Goal: Transaction & Acquisition: Purchase product/service

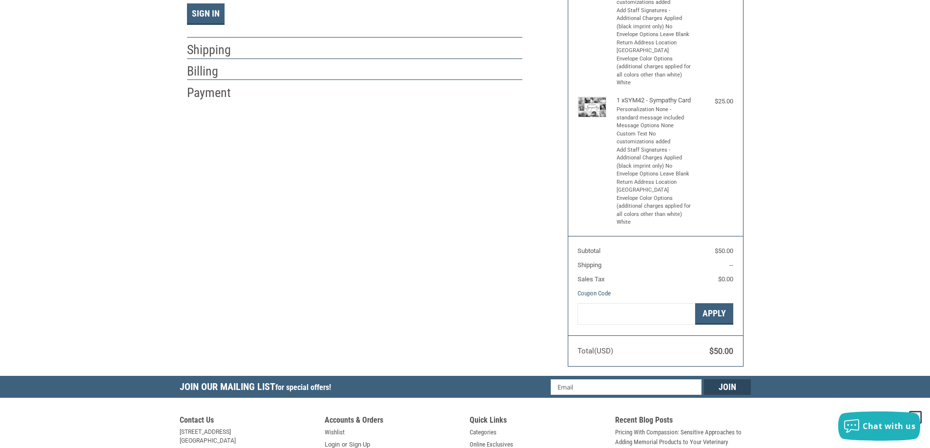
scroll to position [195, 0]
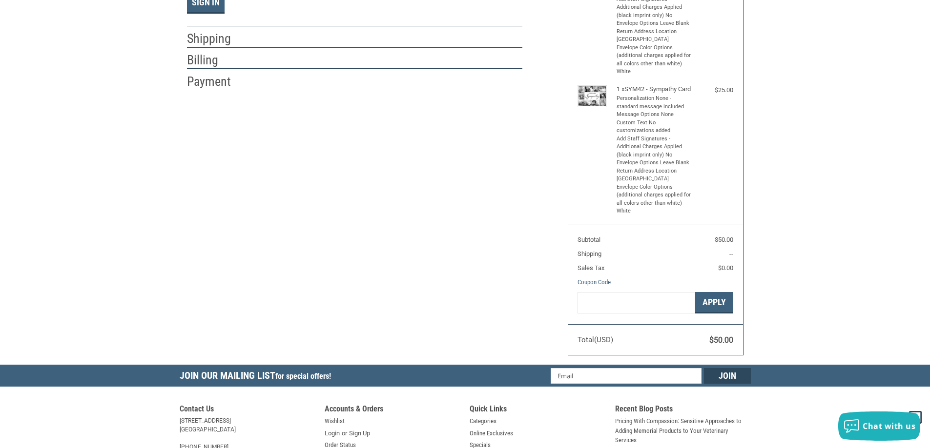
click at [221, 40] on h2 "Shipping" at bounding box center [215, 39] width 57 height 16
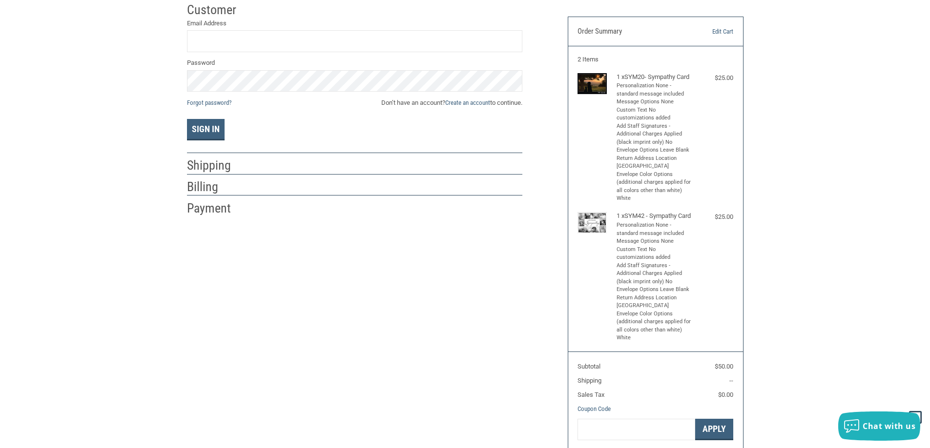
scroll to position [0, 0]
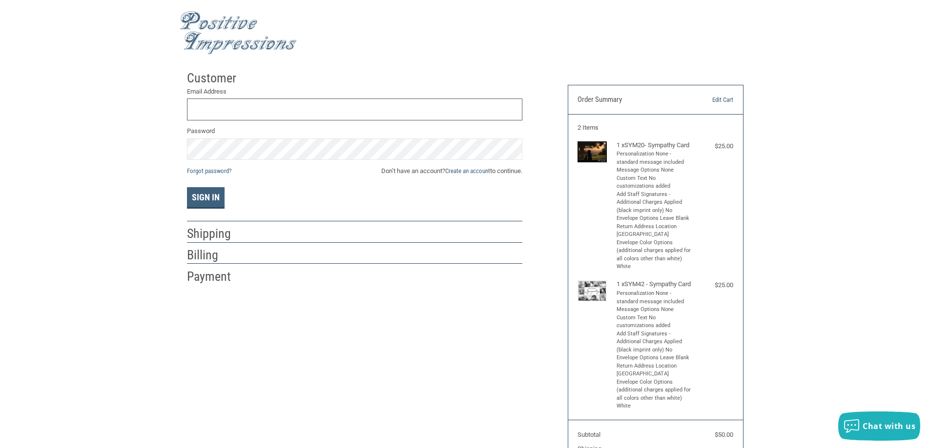
click at [270, 108] on input "Email Address" at bounding box center [354, 110] width 335 height 22
type input "courtstreetstaff@gmail.com"
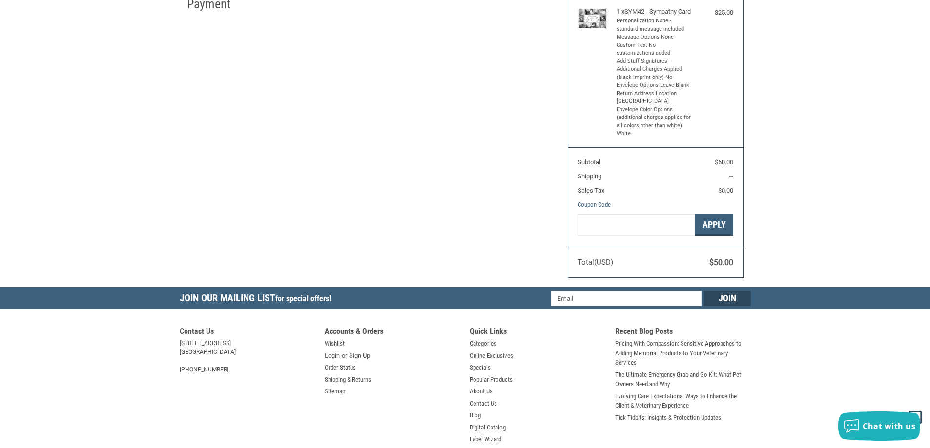
scroll to position [293, 0]
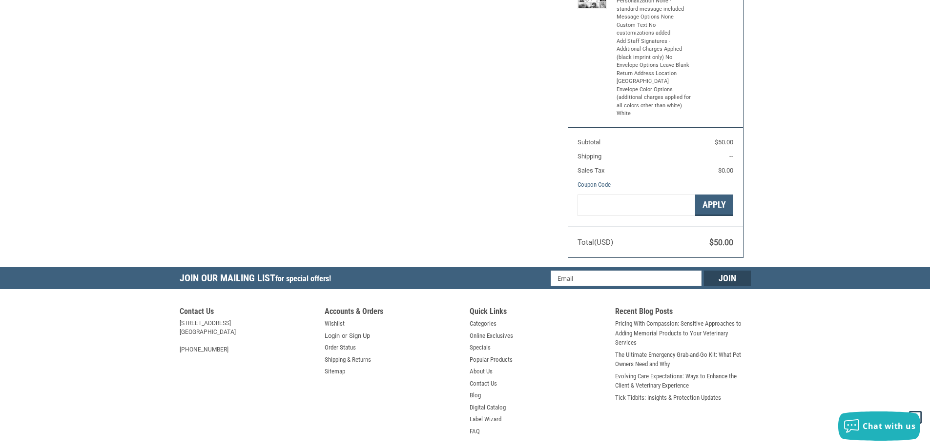
click at [719, 258] on section "Total (USD) $50.00" at bounding box center [655, 242] width 175 height 31
click at [720, 247] on span "$50.00" at bounding box center [721, 242] width 24 height 9
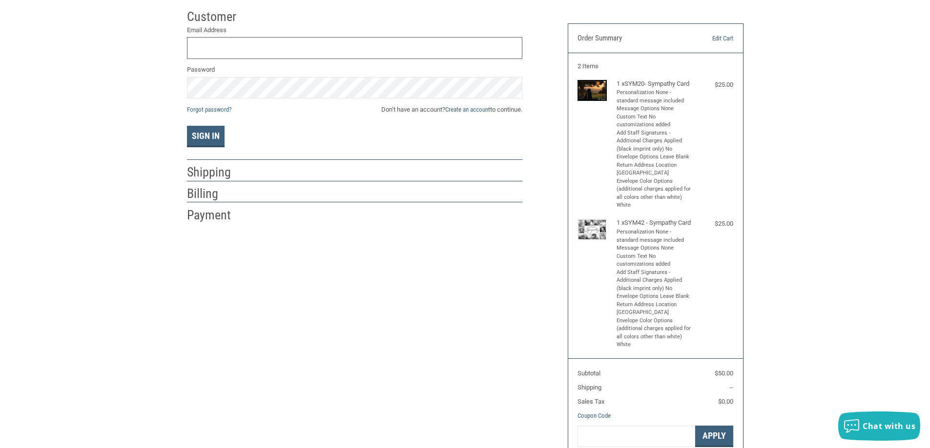
scroll to position [244, 0]
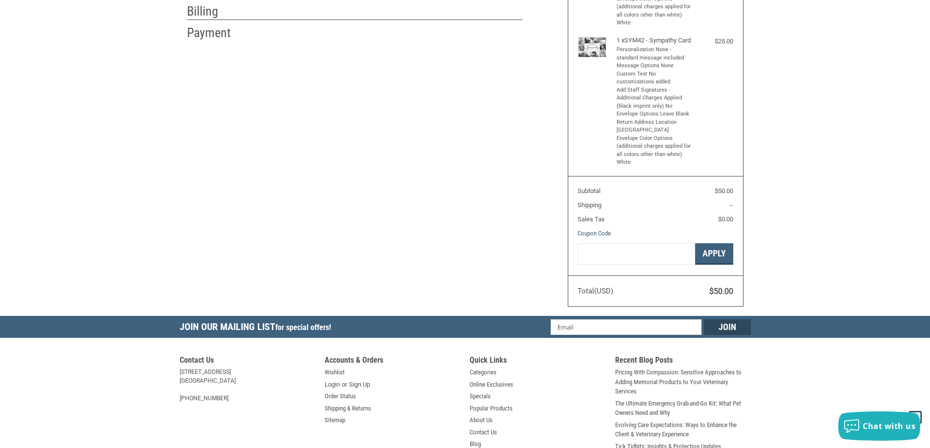
click at [732, 306] on section "Total (USD) $50.00" at bounding box center [655, 291] width 175 height 31
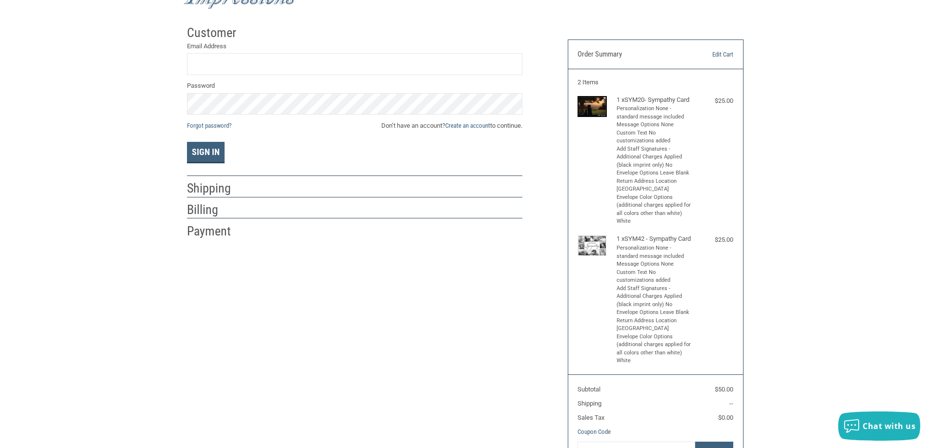
scroll to position [0, 0]
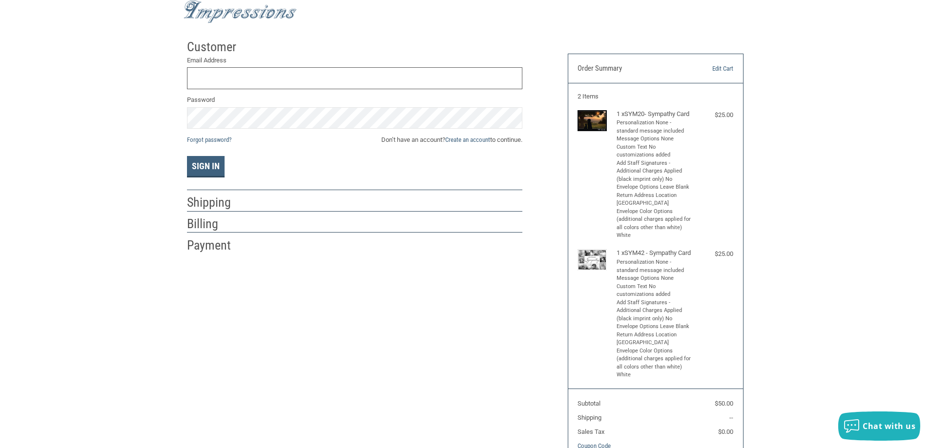
scroll to position [49, 0]
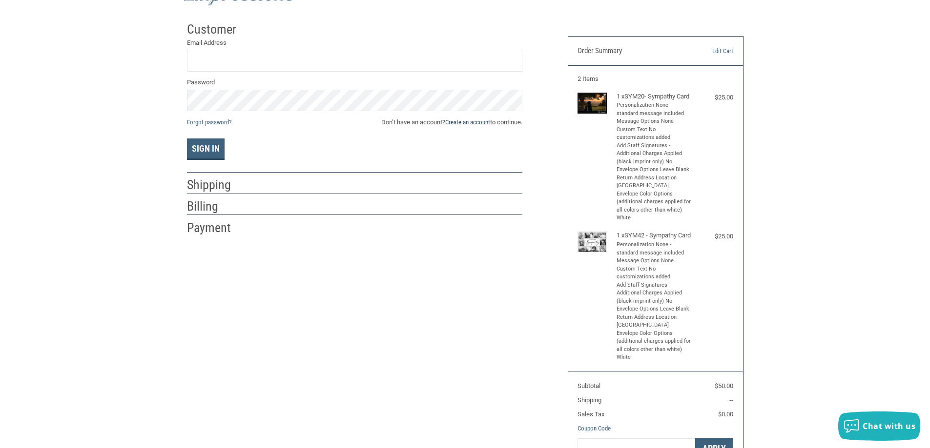
click at [471, 123] on link "Create an account" at bounding box center [467, 122] width 45 height 7
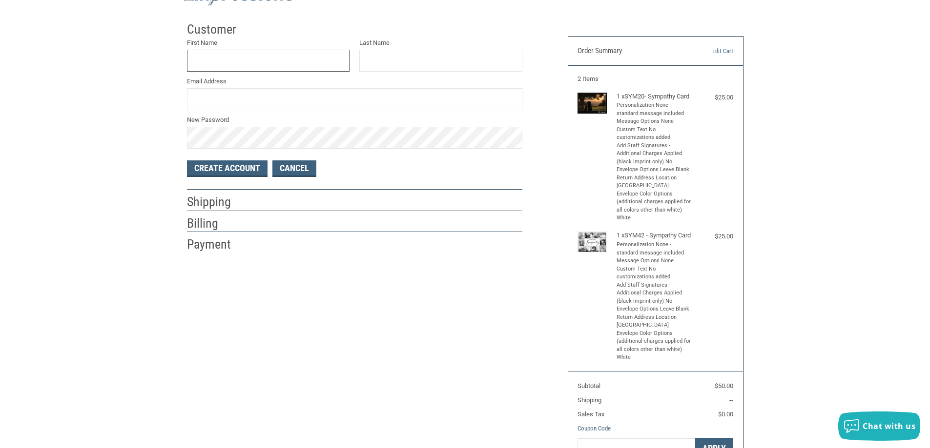
click at [243, 55] on input "First Name" at bounding box center [268, 61] width 163 height 22
type input "COURT"
drag, startPoint x: 380, startPoint y: 74, endPoint x: 394, endPoint y: 63, distance: 17.1
click at [385, 72] on div "First Name COURT Last Name Email Address New Password" at bounding box center [354, 93] width 345 height 111
click at [395, 62] on input "Last Name" at bounding box center [440, 61] width 163 height 22
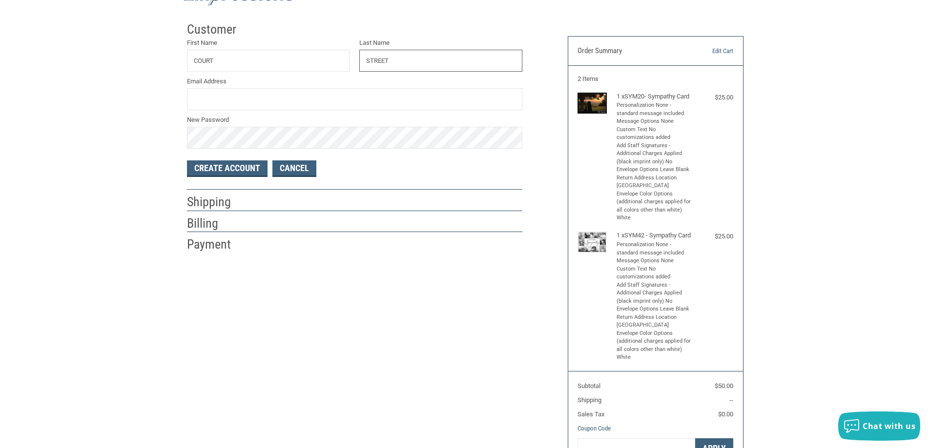
type input "STREET"
click at [209, 96] on input "Email Address" at bounding box center [354, 99] width 335 height 22
type input "COURTSTREETAH@NVA.COM"
click at [228, 165] on button "Create Account" at bounding box center [227, 169] width 81 height 17
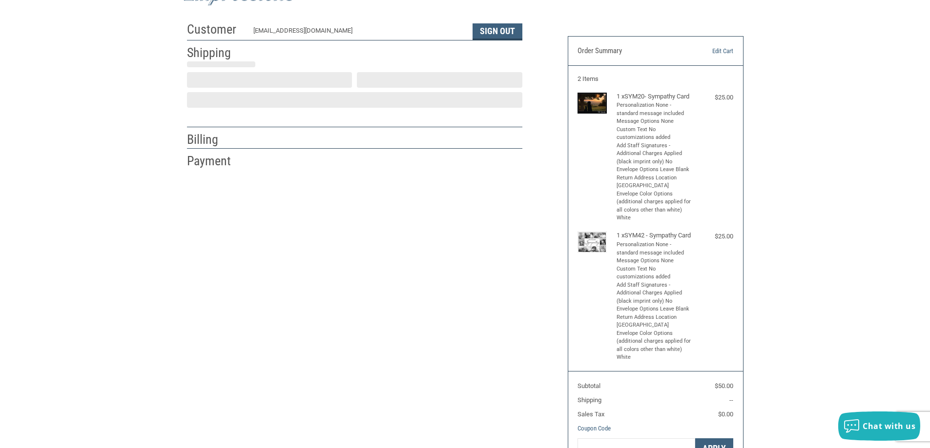
select select "US"
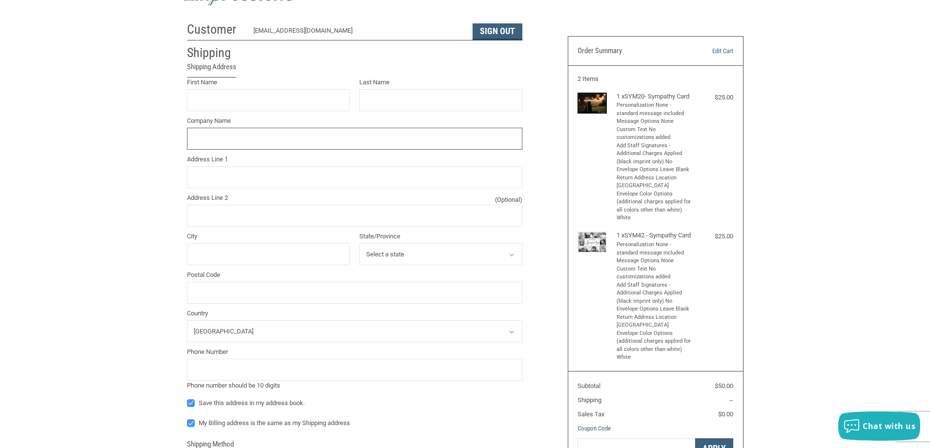
click at [270, 135] on input "Company Name" at bounding box center [354, 139] width 335 height 22
type input "O"
type input "COURT STREET ANIMAL HOSPITAL"
click at [296, 110] on input "First Name" at bounding box center [268, 100] width 163 height 22
type input "LIANNE"
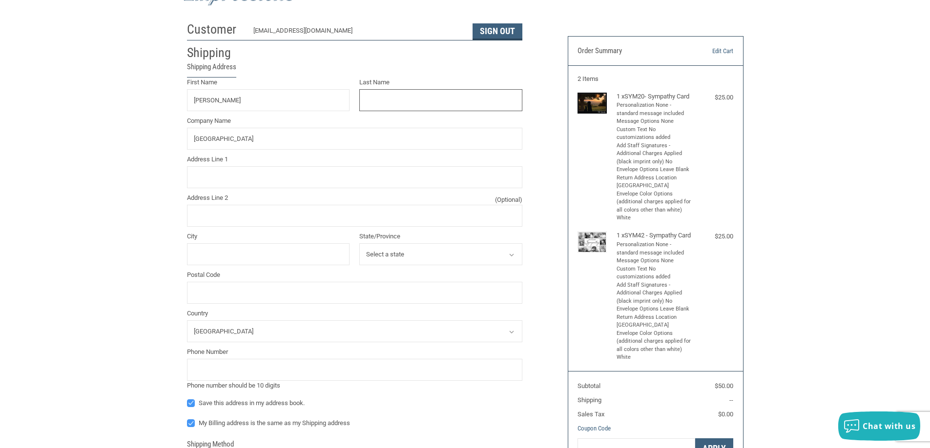
click at [388, 96] on input "Last Name" at bounding box center [440, 100] width 163 height 22
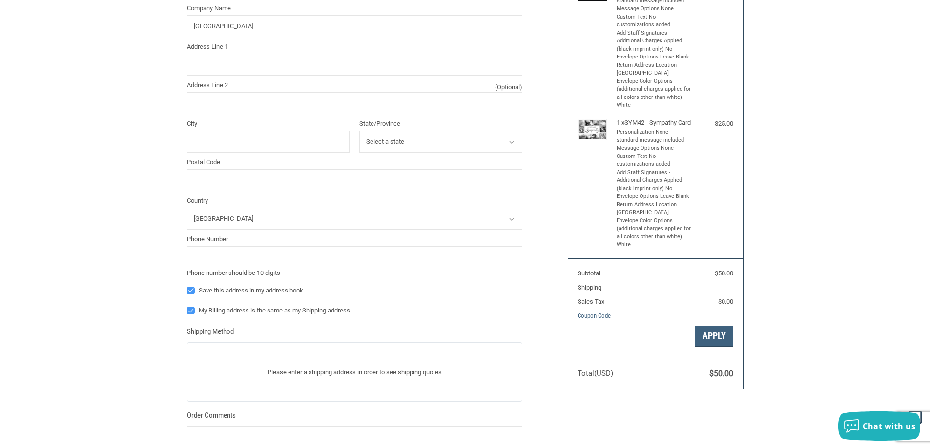
scroll to position [98, 0]
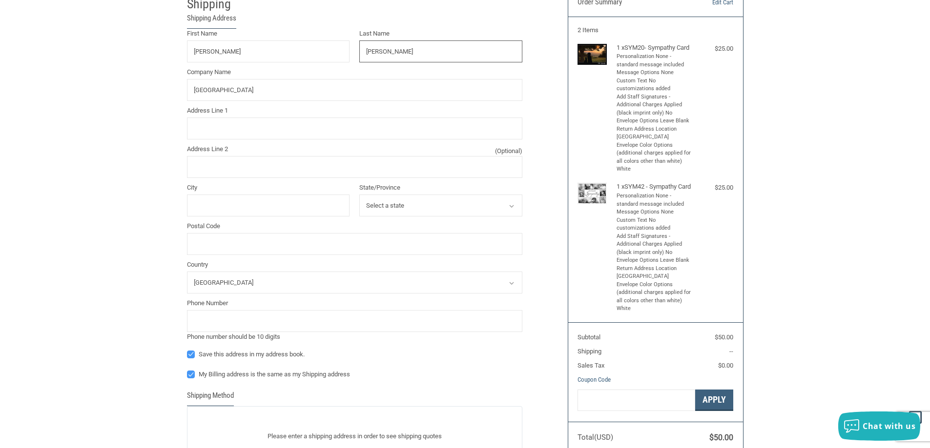
type input "MUIR"
click at [260, 122] on input "Address Line 1" at bounding box center [354, 129] width 335 height 22
type input "136 Court Street"
type input "Plymouth"
select select "MA"
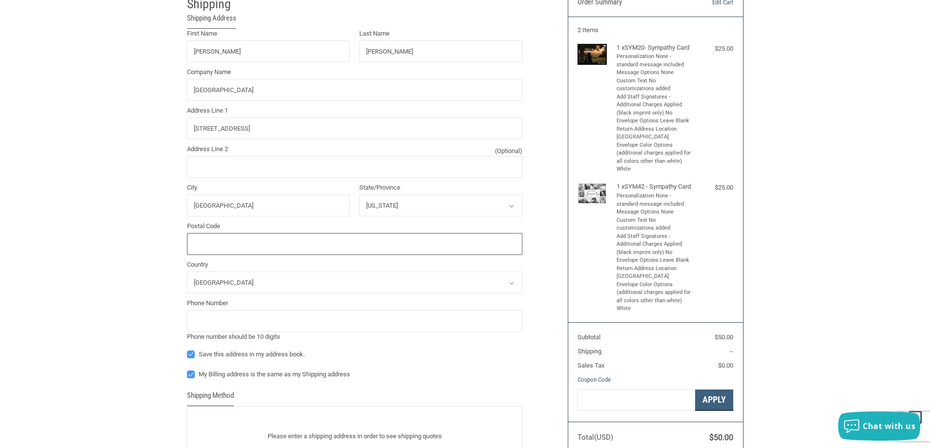
type input "02360"
type input "136 COURT STREET"
type input "PLYMOUTH"
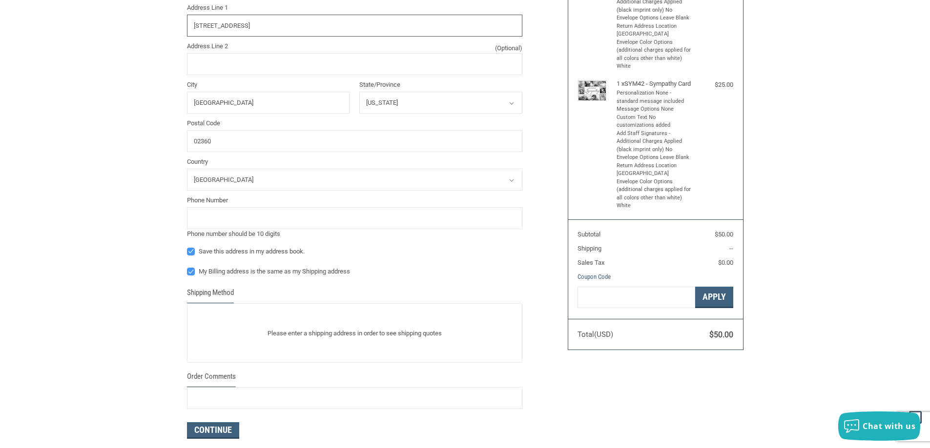
scroll to position [244, 0]
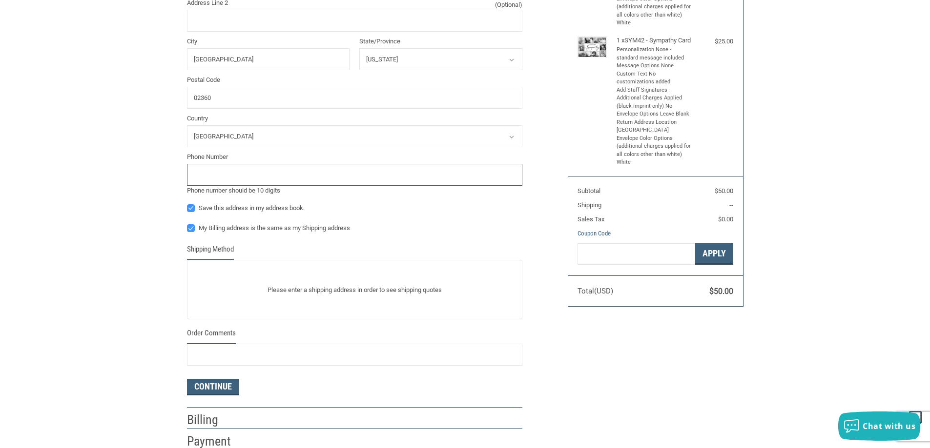
click at [247, 172] on input "tel" at bounding box center [354, 175] width 335 height 22
type input "5087470774"
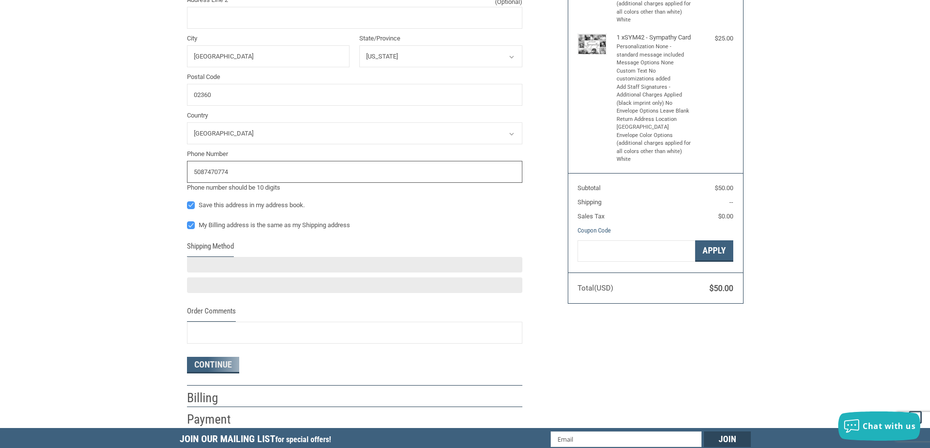
scroll to position [293, 0]
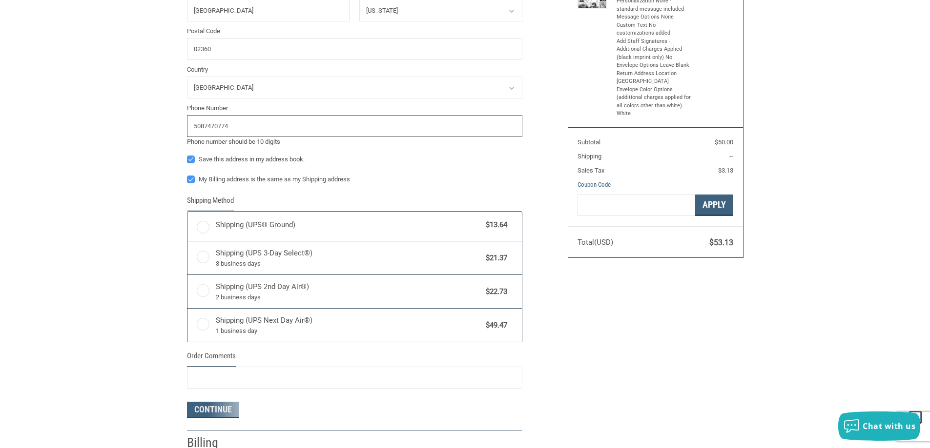
radio input "true"
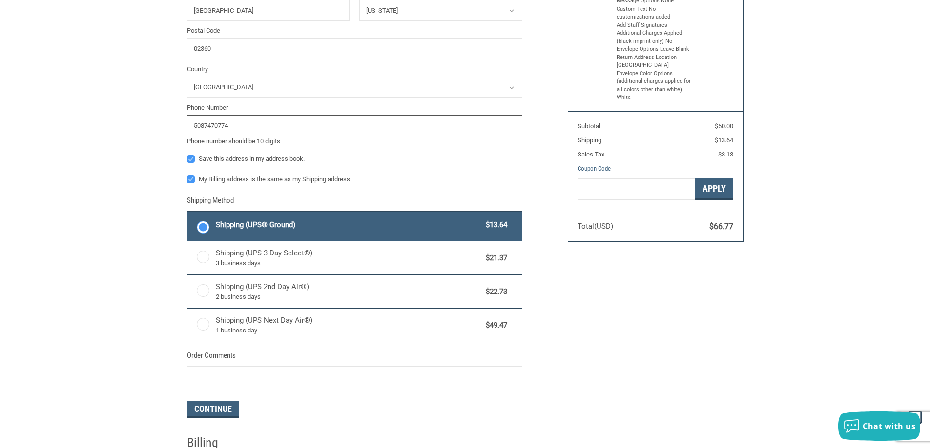
type input "5087470774"
click at [265, 222] on span "Shipping (UPS® Ground)" at bounding box center [348, 225] width 265 height 11
click at [188, 213] on input "Shipping (UPS® Ground) $13.64" at bounding box center [187, 213] width 0 height 0
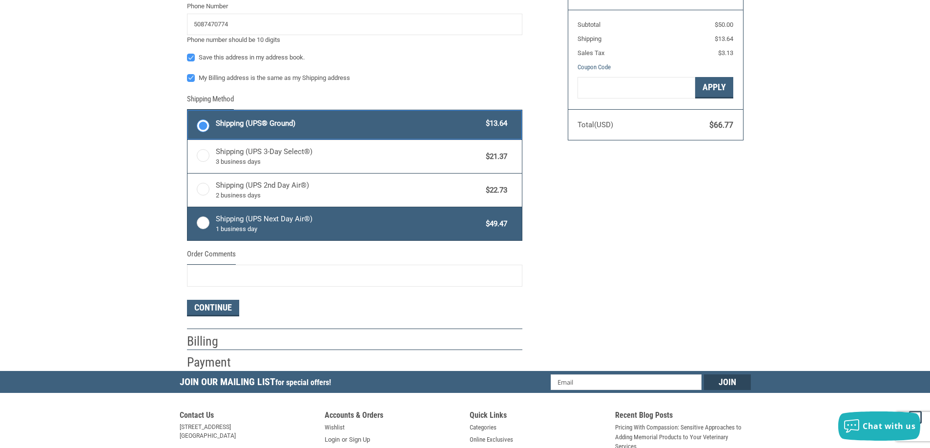
scroll to position [455, 0]
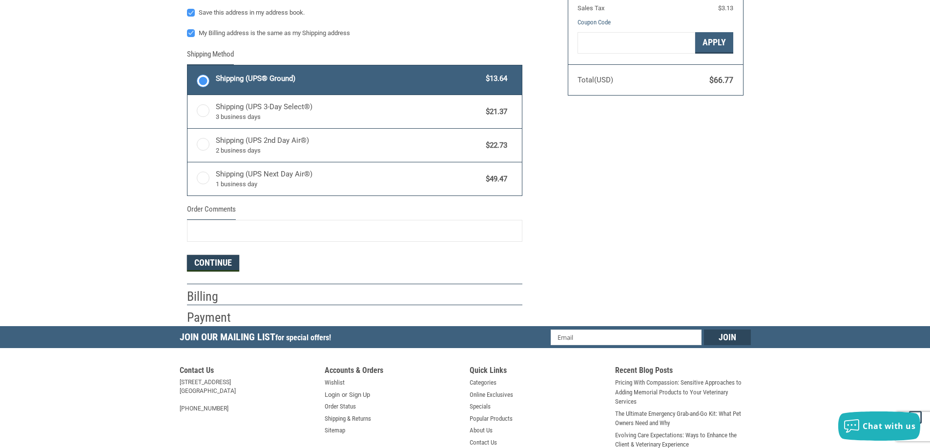
click at [223, 265] on button "Continue" at bounding box center [213, 263] width 52 height 17
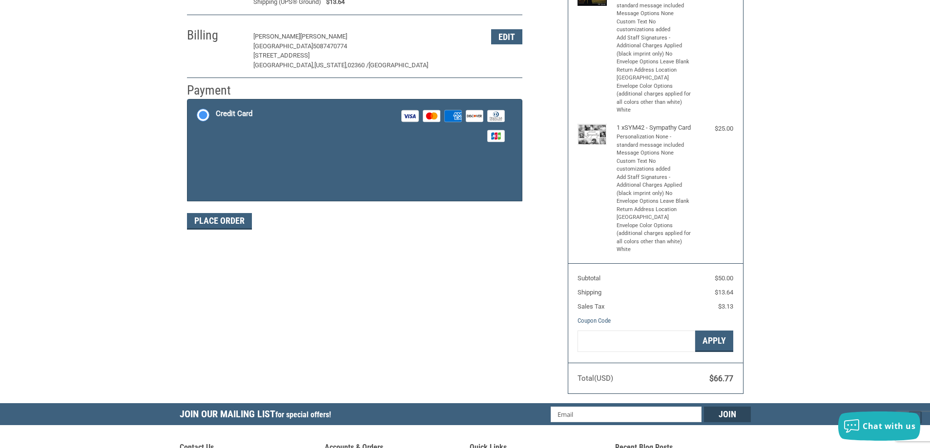
scroll to position [146, 0]
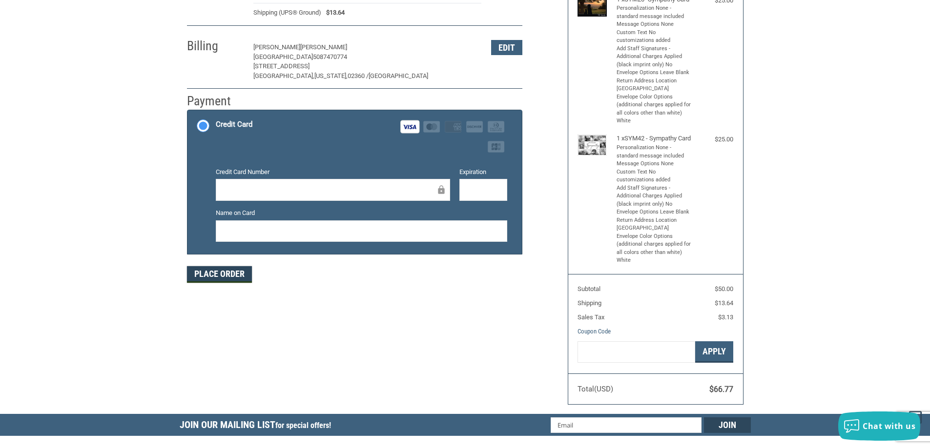
click at [209, 276] on button "Place Order" at bounding box center [219, 274] width 65 height 17
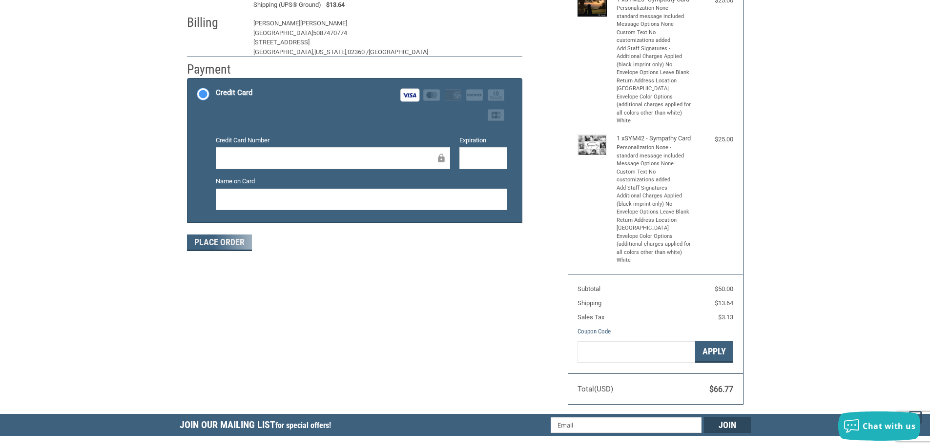
scroll to position [113, 0]
